Goal: Task Accomplishment & Management: Manage account settings

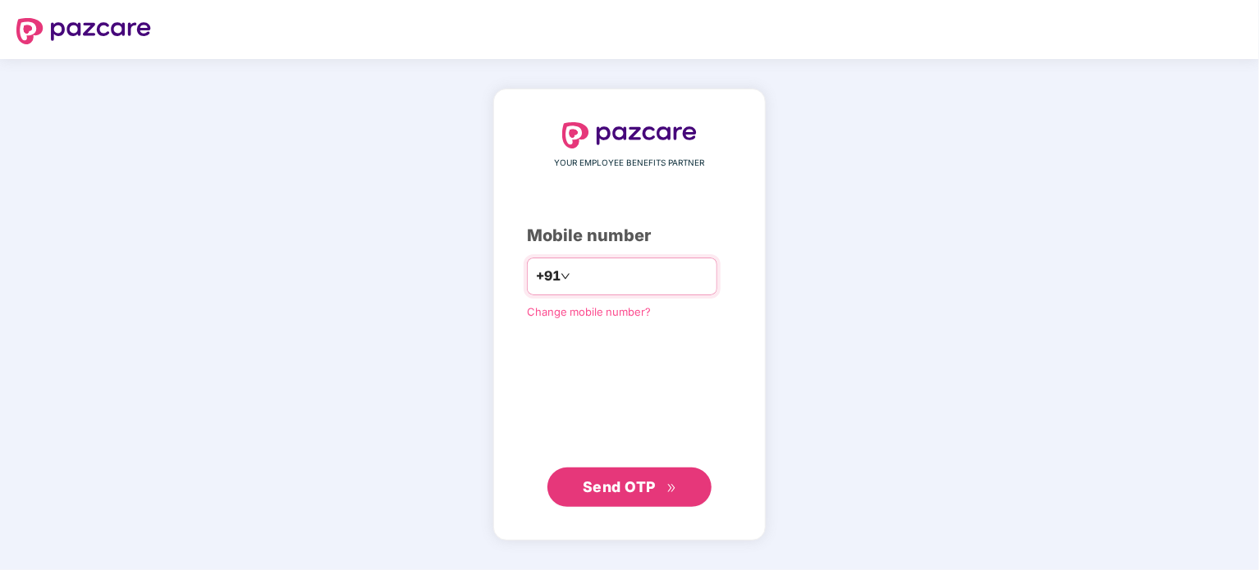
click at [583, 267] on input "number" at bounding box center [641, 276] width 135 height 26
click at [588, 273] on input "number" at bounding box center [641, 276] width 135 height 26
type input "**********"
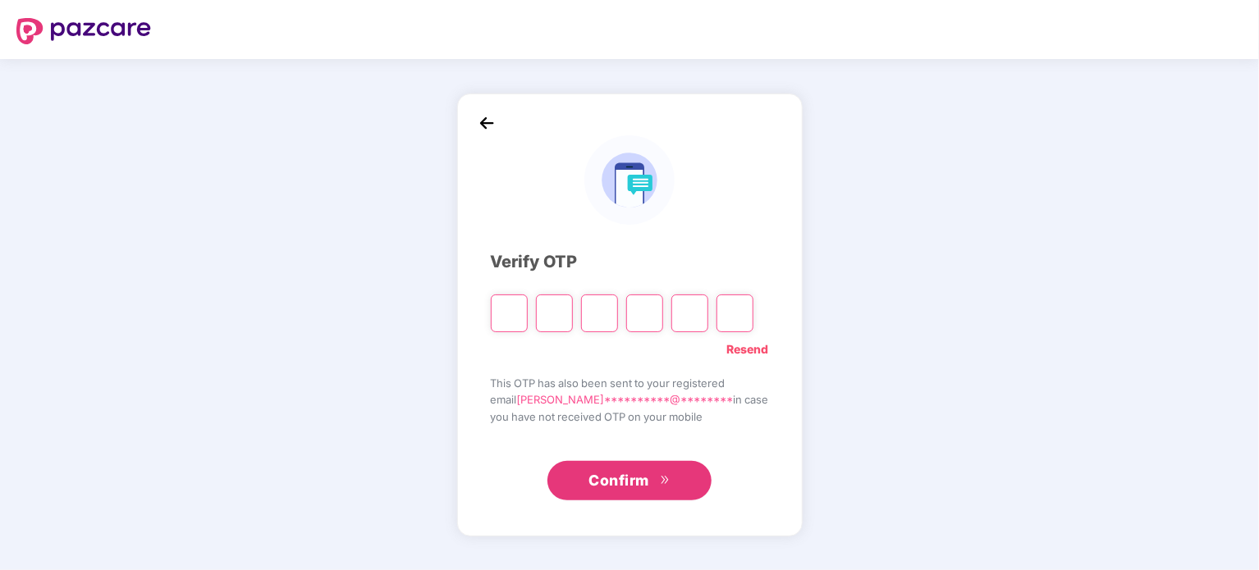
type input "*"
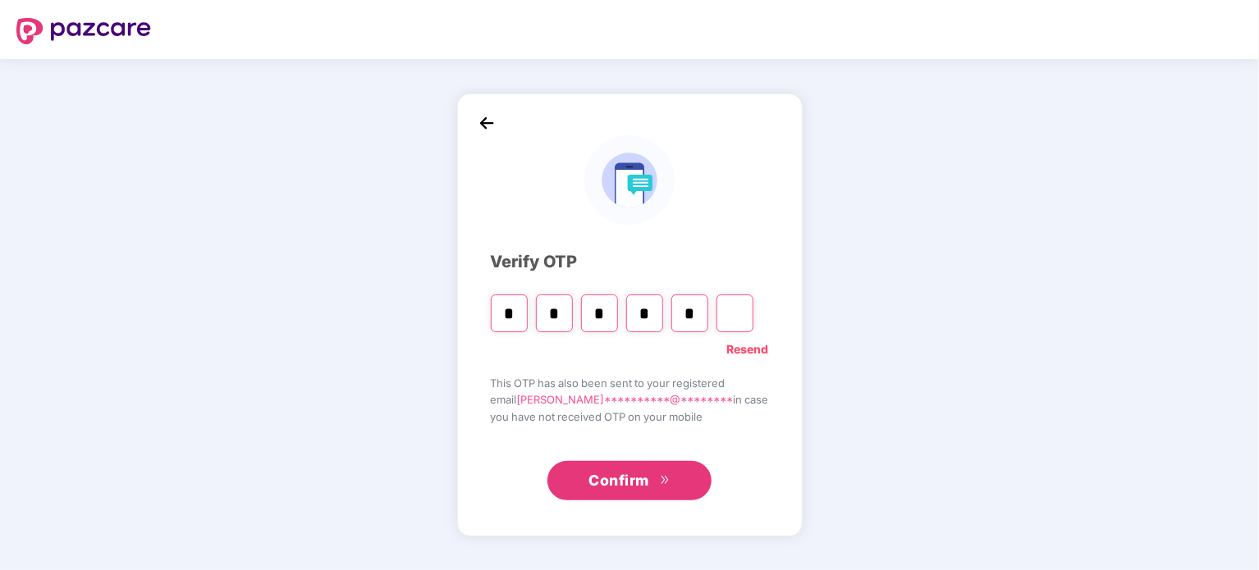
type input "*"
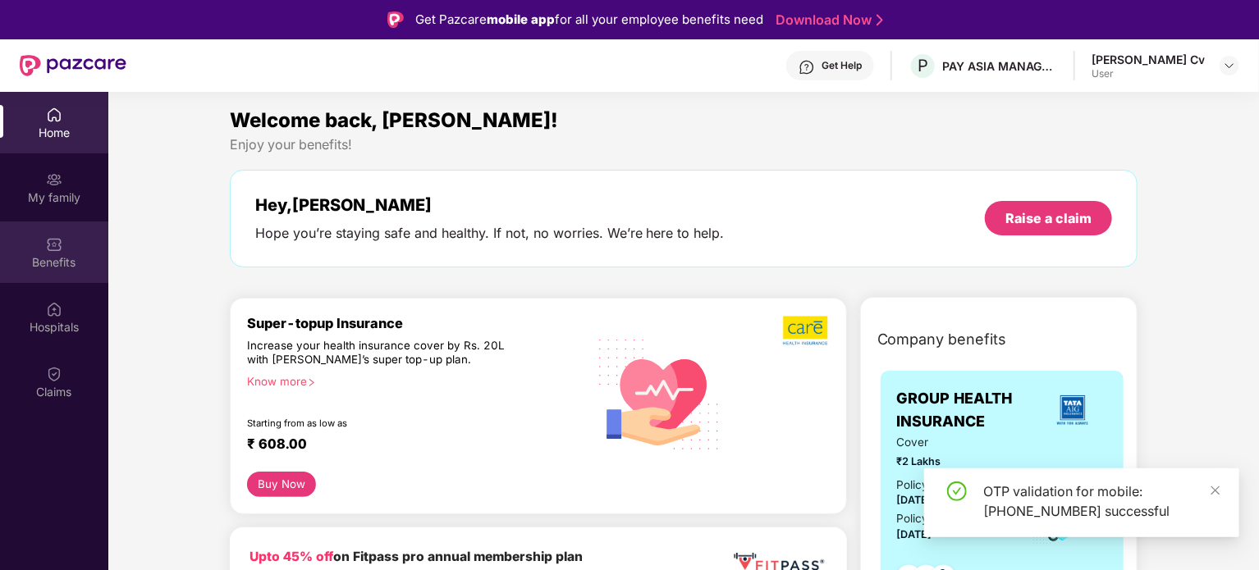
click at [53, 227] on div "Benefits" at bounding box center [54, 253] width 108 height 62
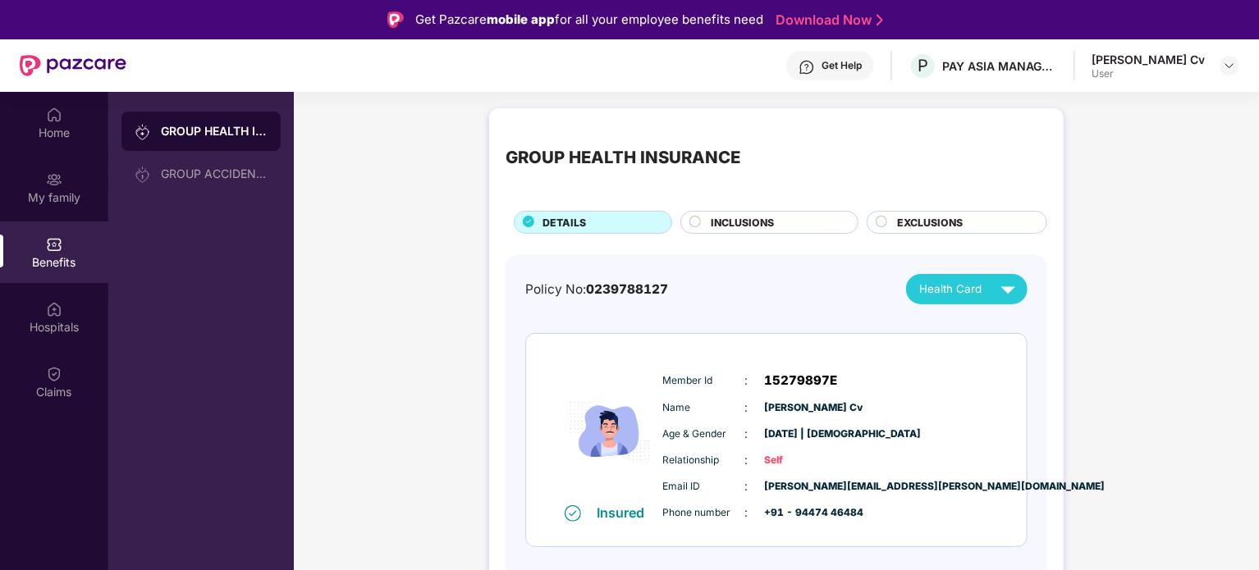
click at [769, 221] on span "INCLUSIONS" at bounding box center [742, 223] width 63 height 16
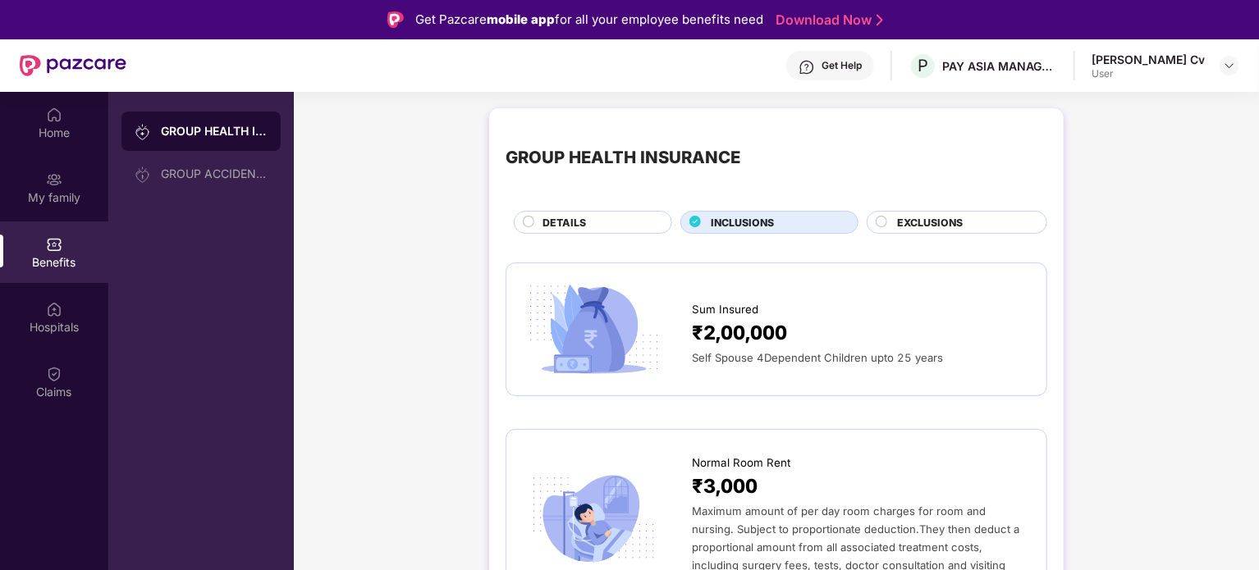
click at [934, 226] on span "EXCLUSIONS" at bounding box center [930, 223] width 66 height 16
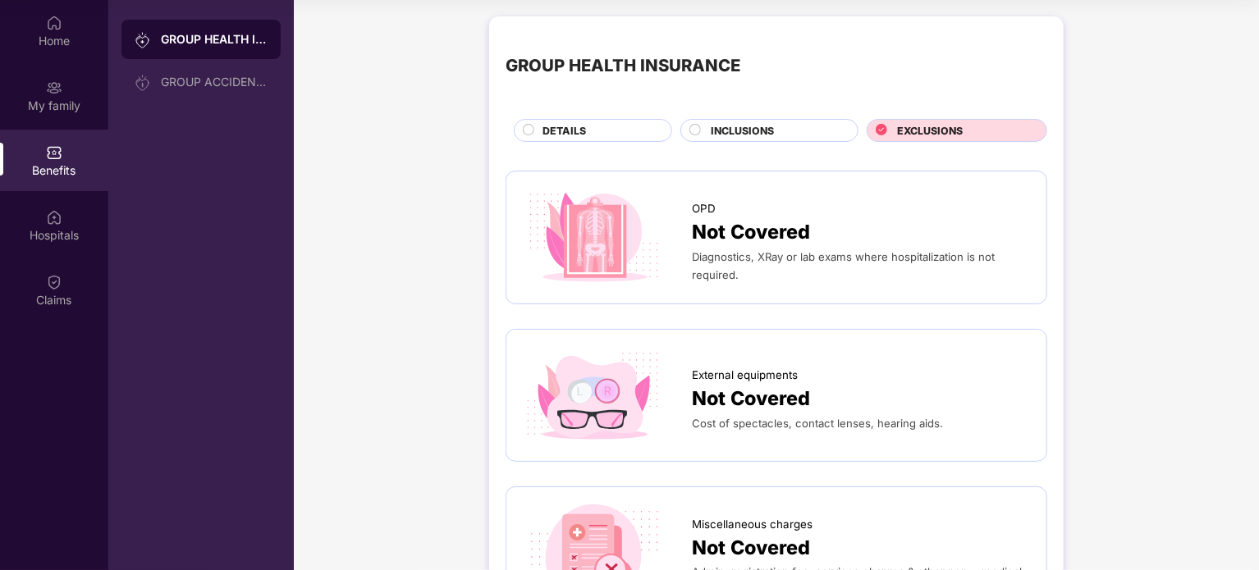
drag, startPoint x: 64, startPoint y: 218, endPoint x: 170, endPoint y: 238, distance: 107.9
click at [64, 218] on div "Hospitals" at bounding box center [54, 226] width 108 height 62
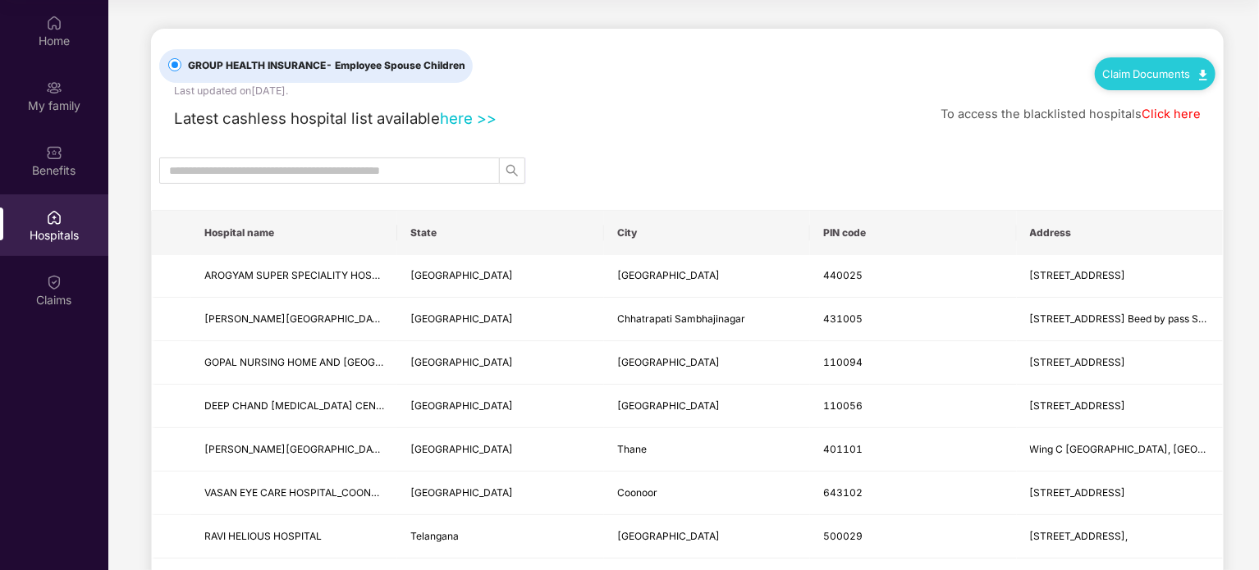
click at [456, 117] on link "here >>" at bounding box center [468, 118] width 57 height 18
click at [56, 96] on div "My family" at bounding box center [54, 96] width 108 height 62
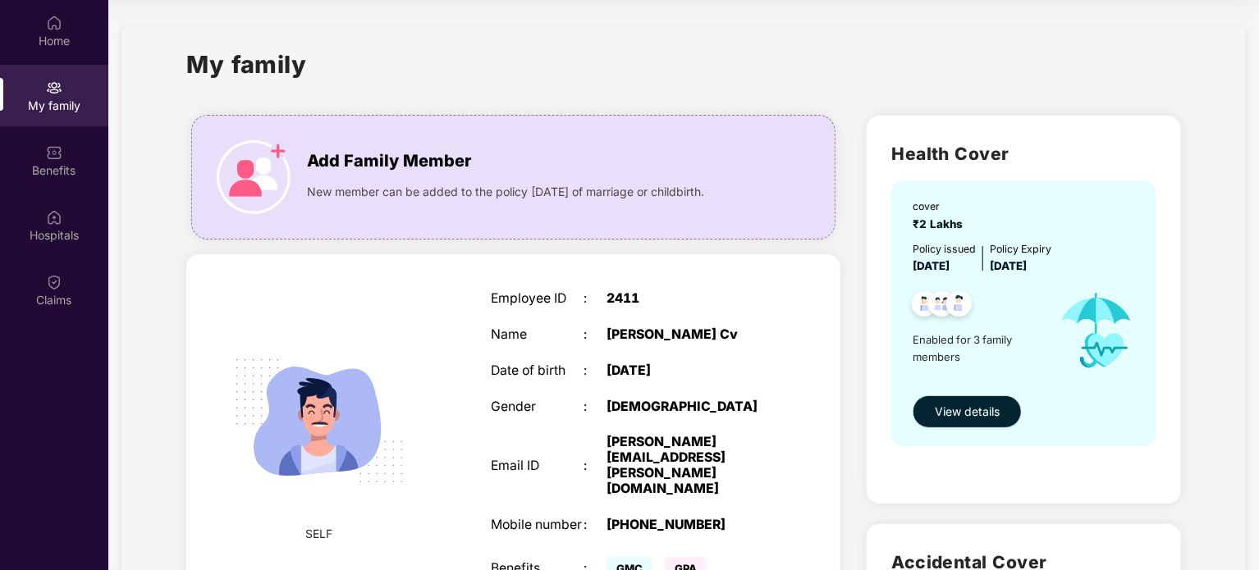
click at [950, 418] on span "View details" at bounding box center [967, 412] width 65 height 18
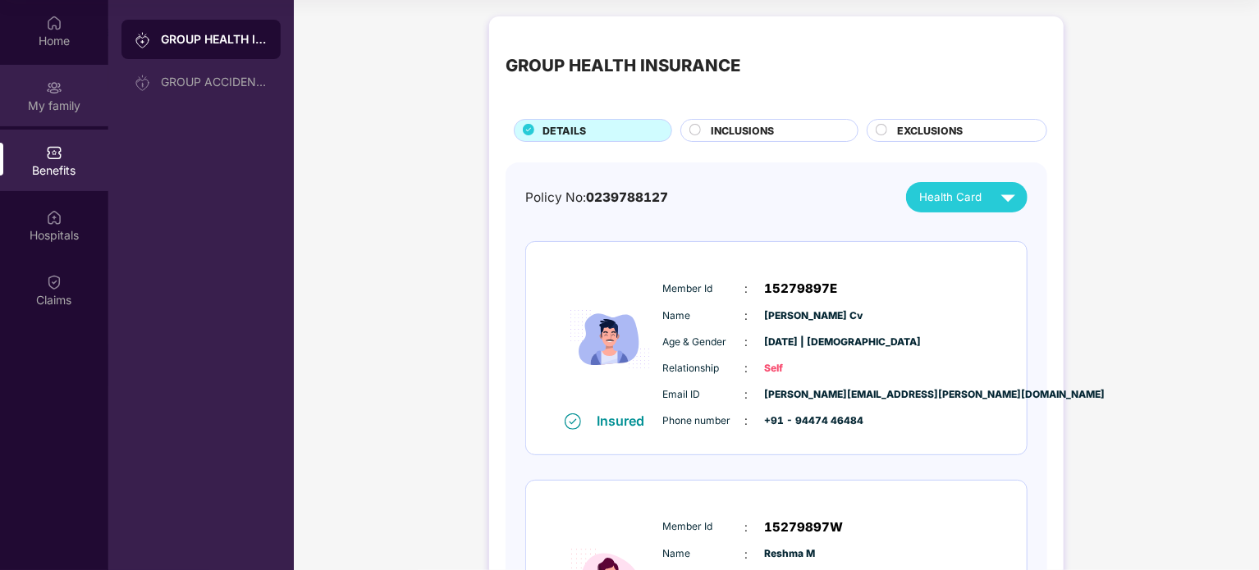
click at [59, 80] on img at bounding box center [54, 88] width 16 height 16
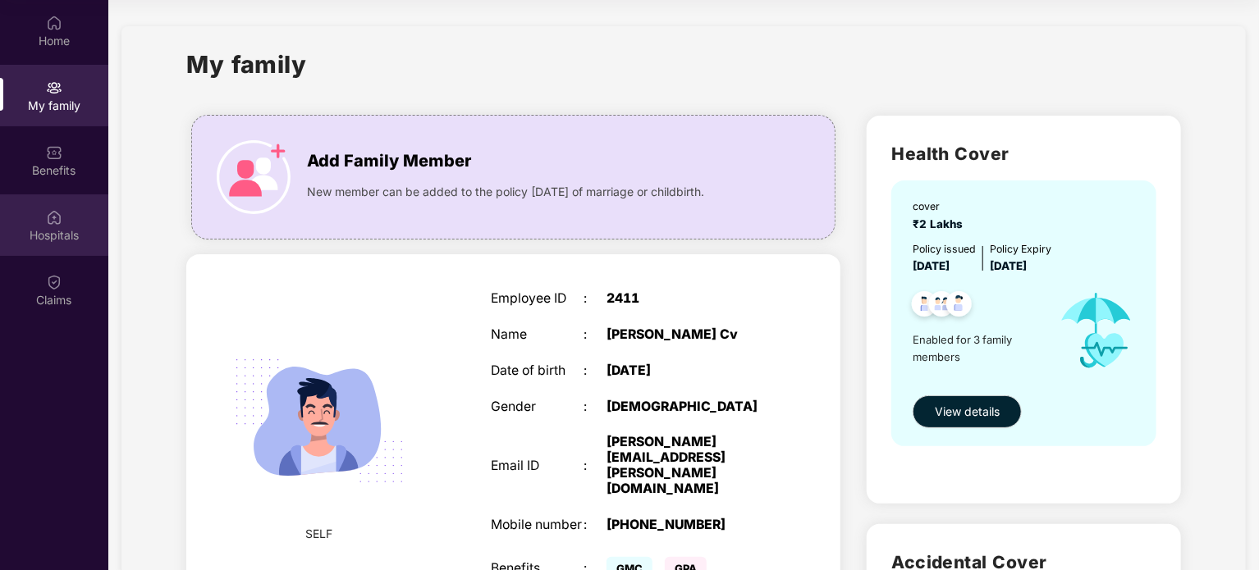
click at [43, 240] on div "Hospitals" at bounding box center [54, 235] width 108 height 16
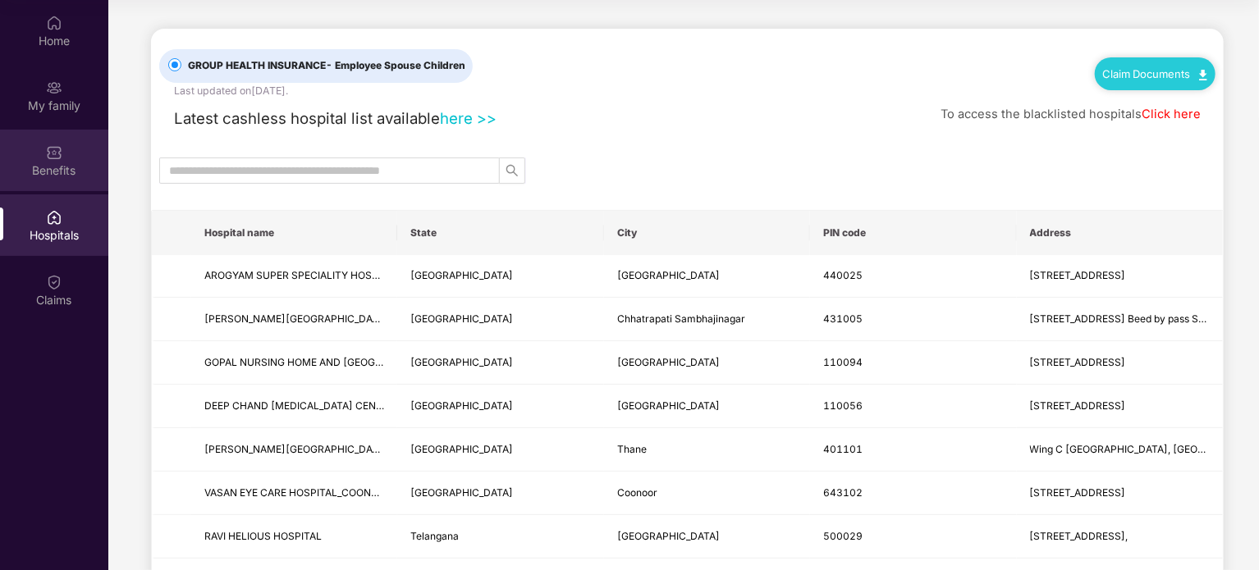
click at [30, 143] on div "Benefits" at bounding box center [54, 161] width 108 height 62
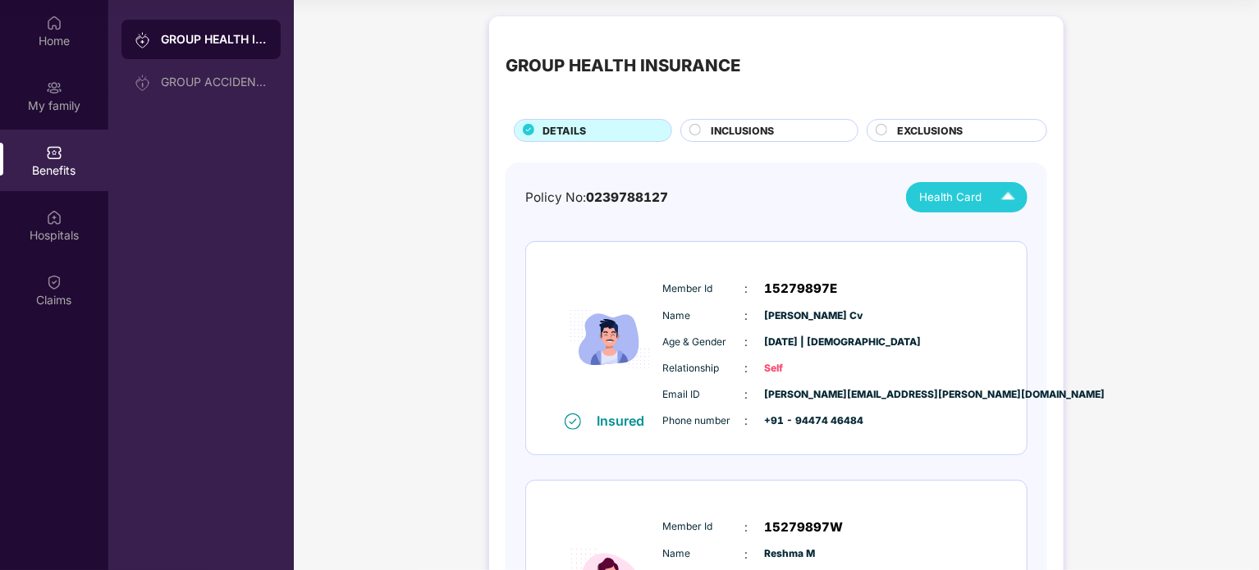
click at [942, 199] on span "Health Card" at bounding box center [950, 197] width 62 height 17
click at [716, 319] on span "Name" at bounding box center [704, 317] width 82 height 16
click at [41, 27] on div "Home" at bounding box center [54, 31] width 108 height 62
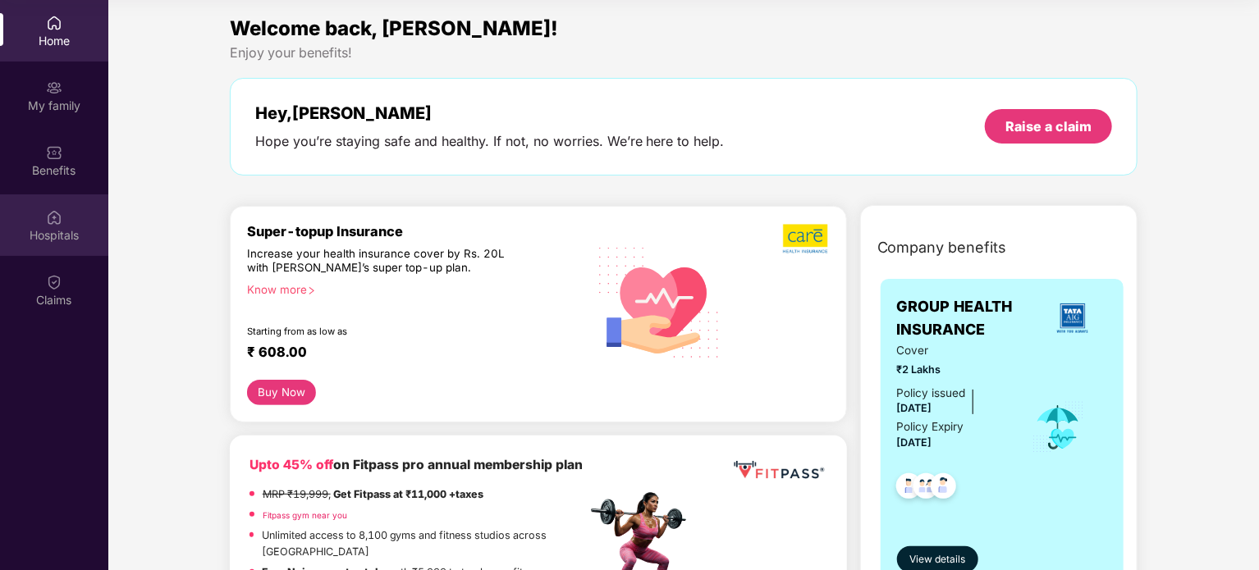
click at [56, 219] on img at bounding box center [54, 217] width 16 height 16
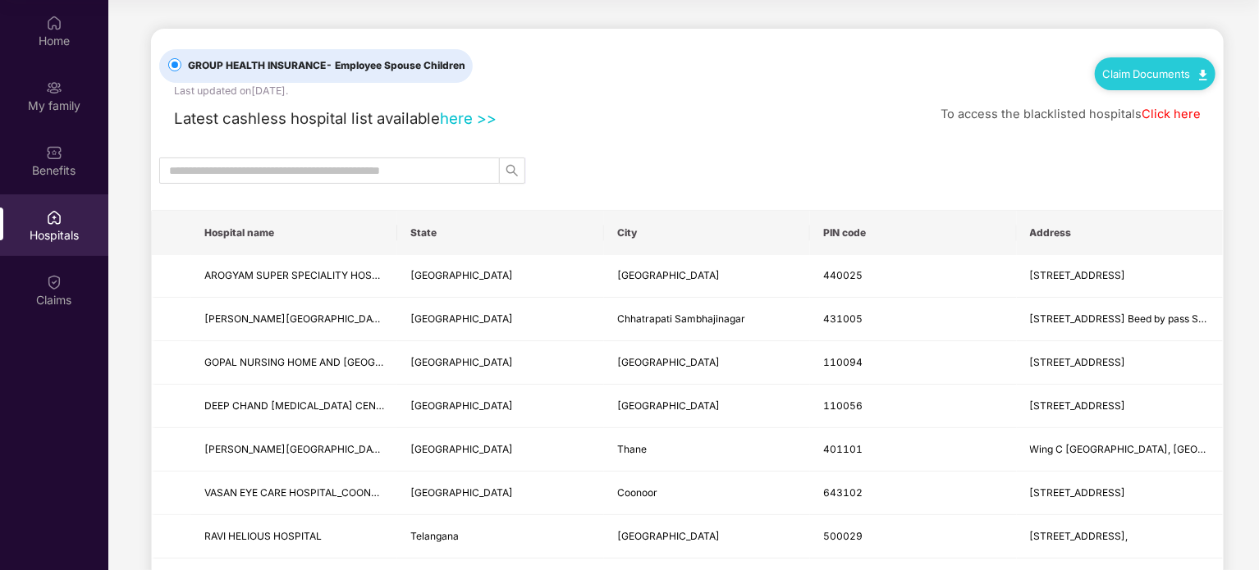
drag, startPoint x: 456, startPoint y: 119, endPoint x: 475, endPoint y: 131, distance: 22.1
click at [456, 119] on link "here >>" at bounding box center [468, 118] width 57 height 18
click at [447, 63] on span "- Employee Spouse Children" at bounding box center [396, 65] width 140 height 12
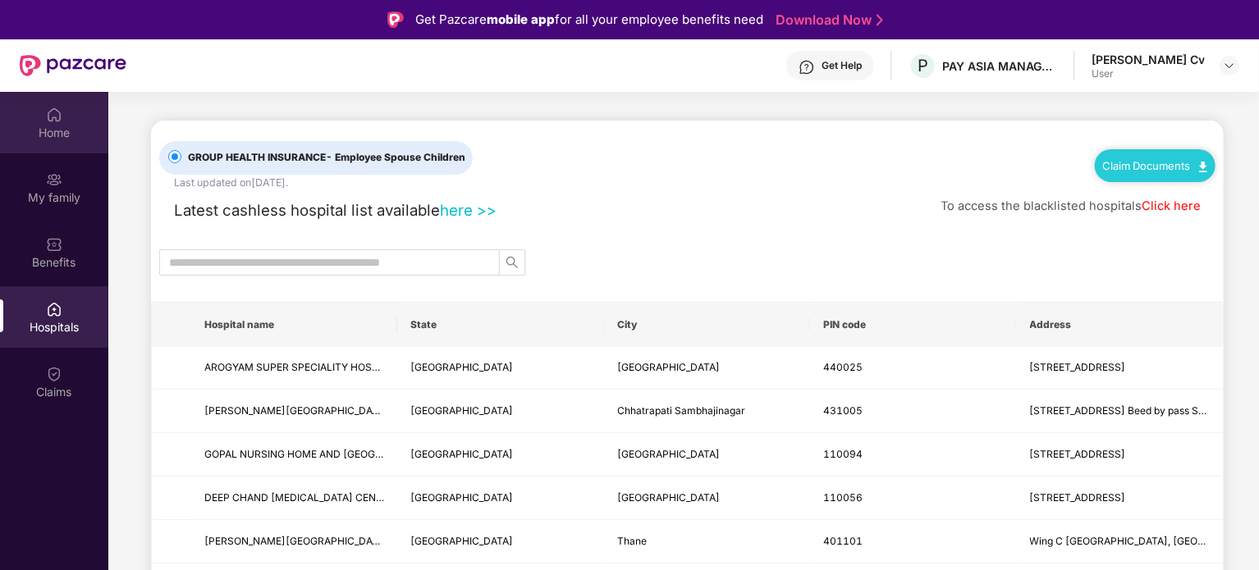
click at [39, 131] on div "Home" at bounding box center [54, 133] width 108 height 16
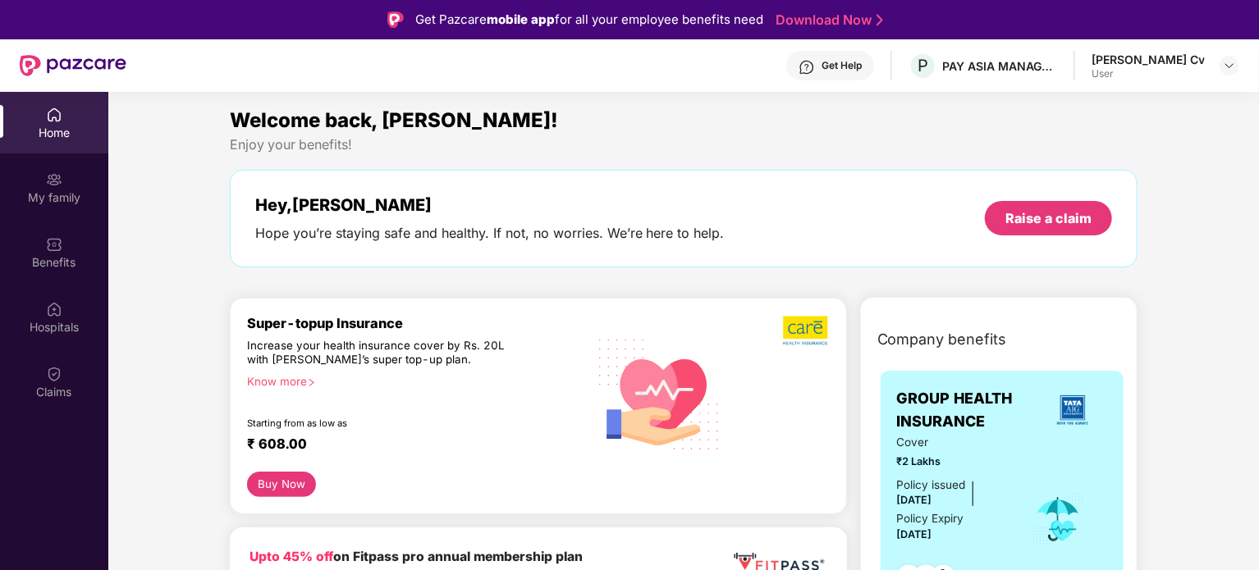
scroll to position [408, 0]
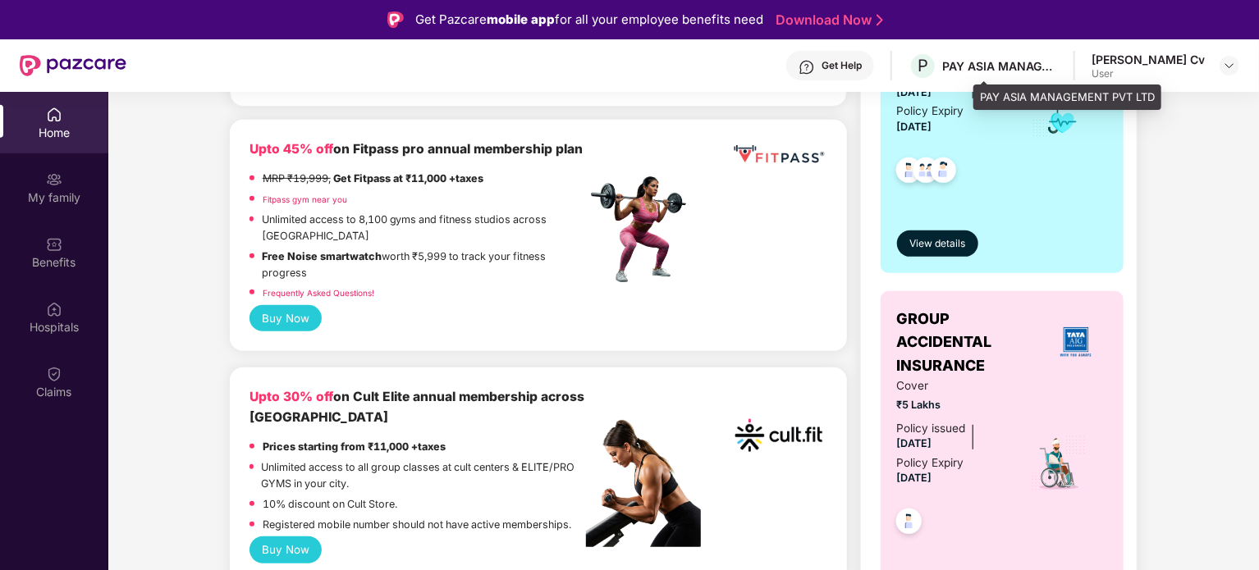
click at [1057, 73] on div "PAY ASIA MANAGEMENT PVT LTD" at bounding box center [999, 66] width 115 height 16
click at [1192, 57] on div "[PERSON_NAME] Cv" at bounding box center [1148, 60] width 113 height 16
click at [1225, 66] on img at bounding box center [1229, 65] width 13 height 13
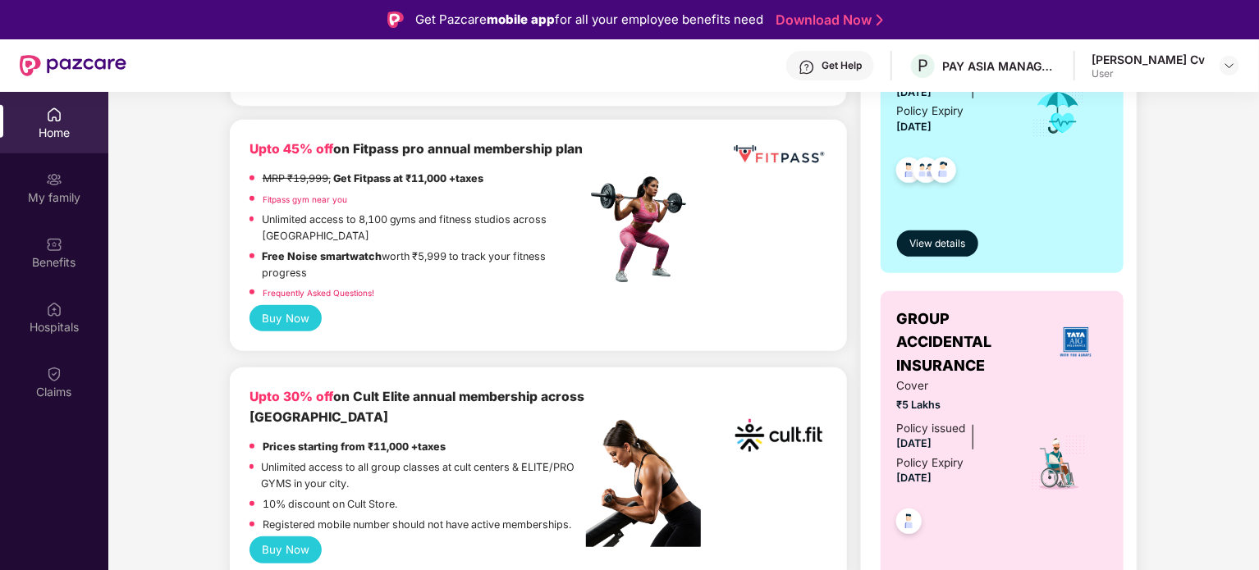
click at [1077, 344] on img at bounding box center [1076, 342] width 44 height 44
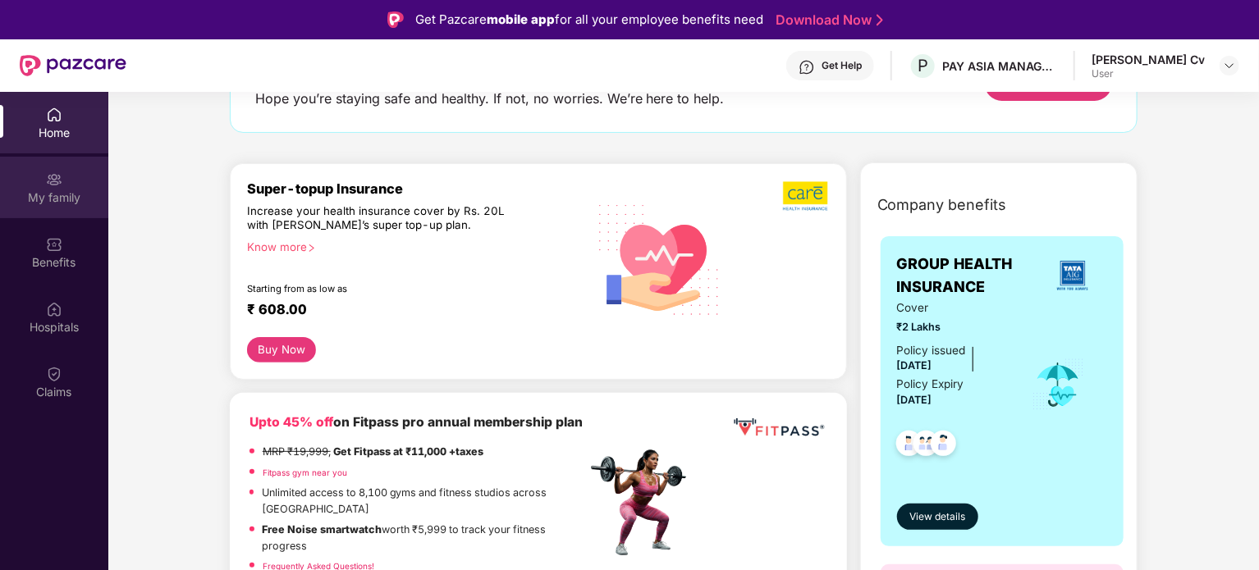
click at [62, 194] on div "My family" at bounding box center [54, 198] width 108 height 16
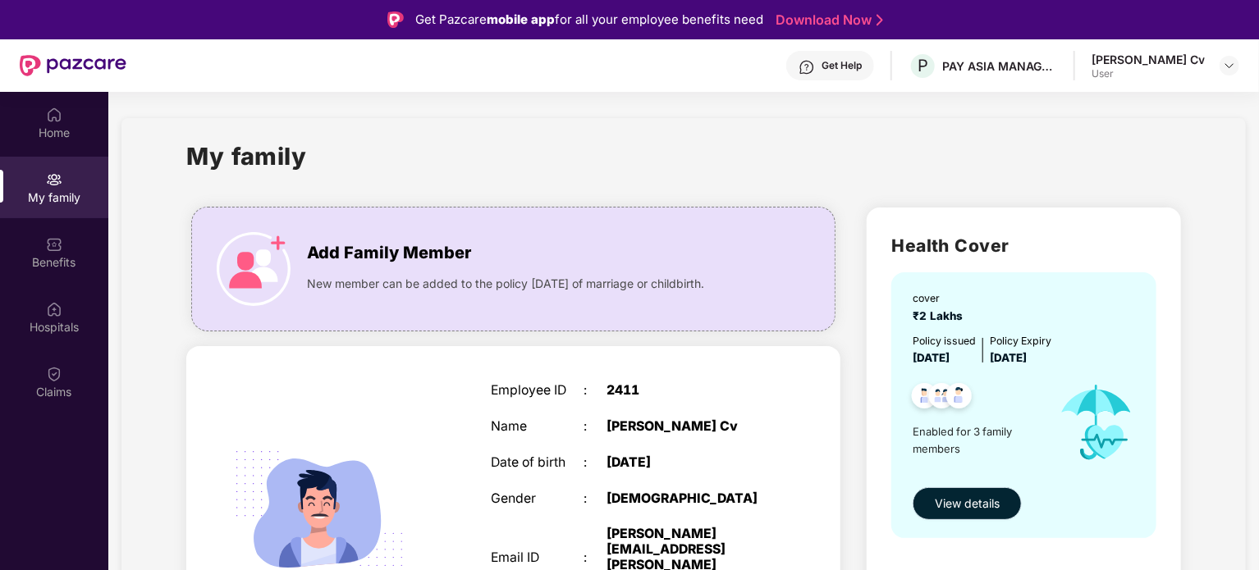
click at [955, 502] on span "View details" at bounding box center [967, 504] width 65 height 18
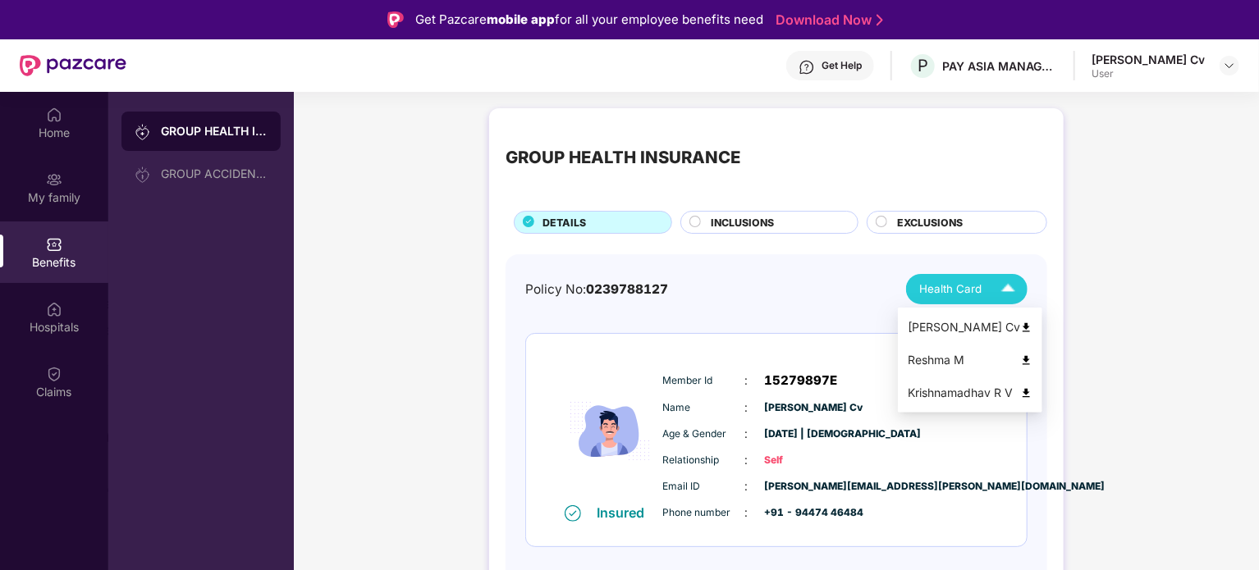
click at [980, 297] on span "Health Card" at bounding box center [950, 289] width 62 height 17
click at [960, 322] on div "[PERSON_NAME] Cv" at bounding box center [970, 327] width 125 height 18
click at [1234, 73] on div at bounding box center [1230, 66] width 20 height 20
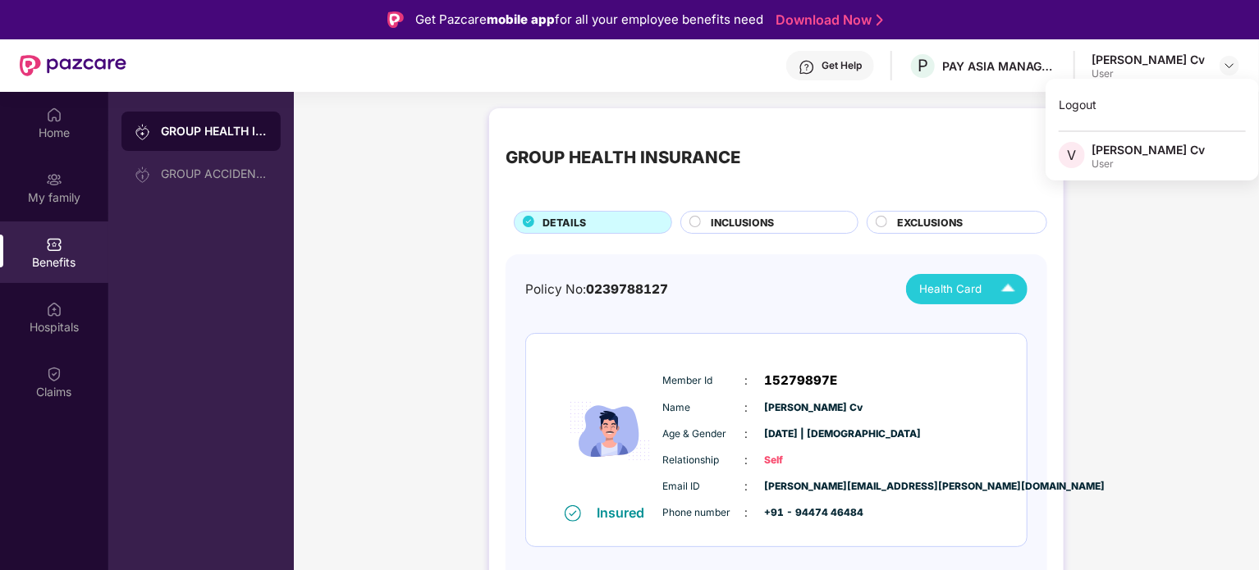
click at [1113, 161] on div "User" at bounding box center [1148, 164] width 113 height 13
click at [1195, 65] on div "[PERSON_NAME] Cv" at bounding box center [1148, 60] width 113 height 16
click at [1232, 62] on img at bounding box center [1229, 65] width 13 height 13
drag, startPoint x: 1115, startPoint y: 98, endPoint x: 1080, endPoint y: 62, distance: 50.5
click at [1115, 98] on div "Logout" at bounding box center [1152, 105] width 213 height 32
